Goal: Find specific page/section: Find specific page/section

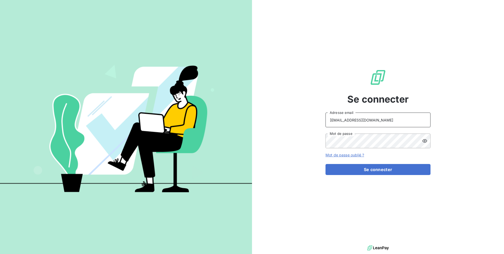
click at [379, 122] on input "[EMAIL_ADDRESS][DOMAIN_NAME]" at bounding box center [378, 120] width 105 height 15
type input "admin@regiecaraibes"
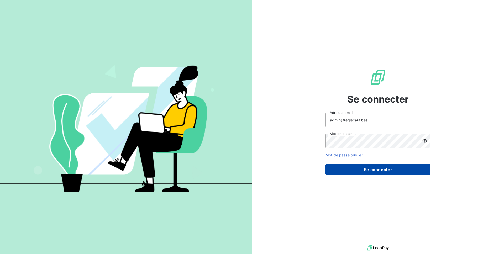
click at [365, 172] on button "Se connecter" at bounding box center [378, 169] width 105 height 11
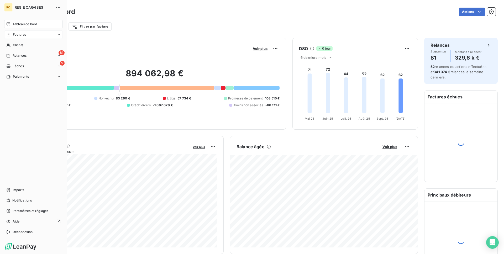
click at [13, 37] on span "Factures" at bounding box center [19, 34] width 13 height 5
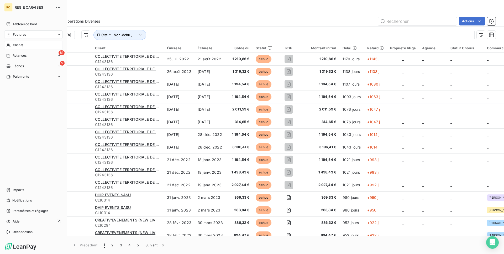
click at [13, 44] on span "Clients" at bounding box center [18, 45] width 11 height 5
